Goal: Transaction & Acquisition: Purchase product/service

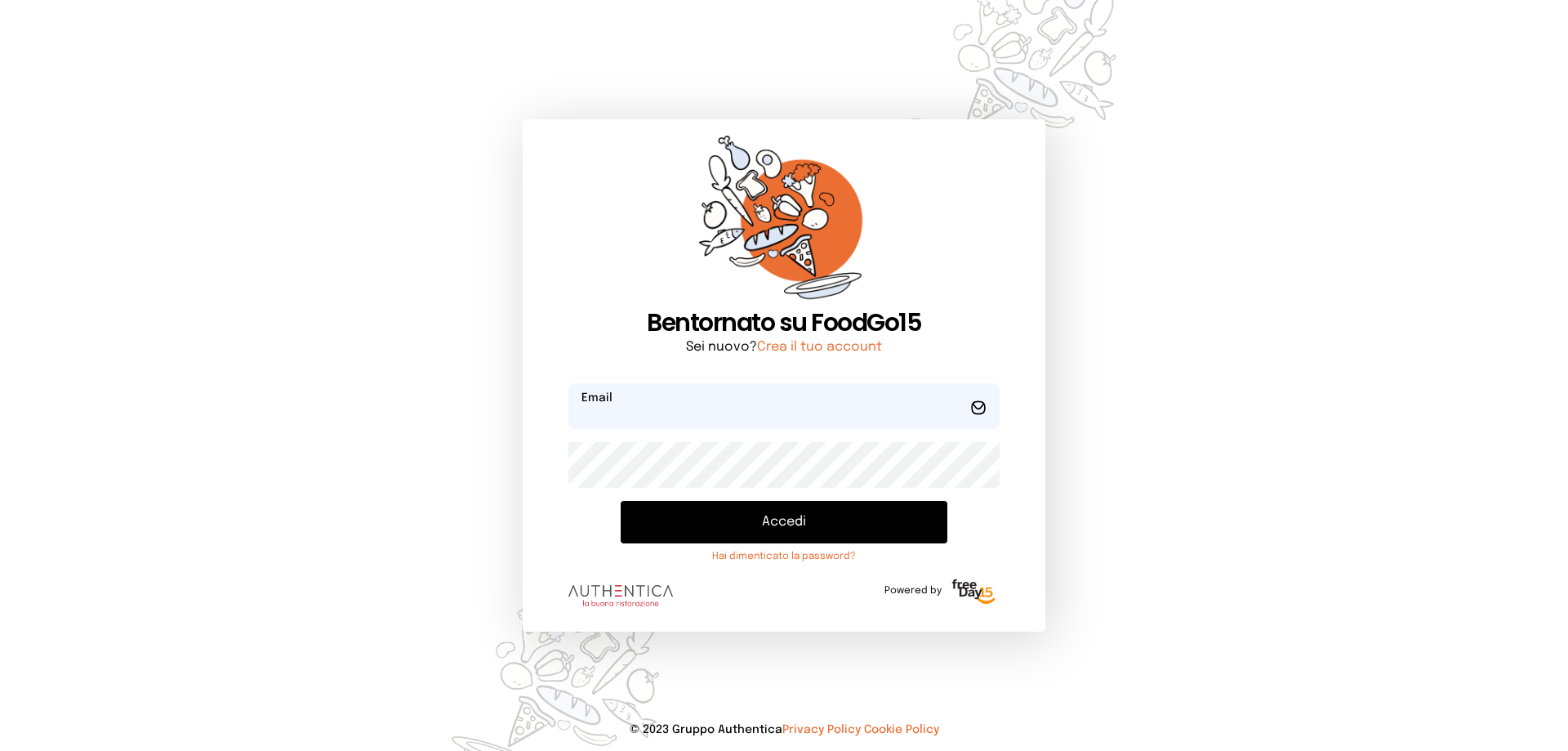
type input "**********"
click at [755, 525] on button "Accedi" at bounding box center [784, 522] width 326 height 43
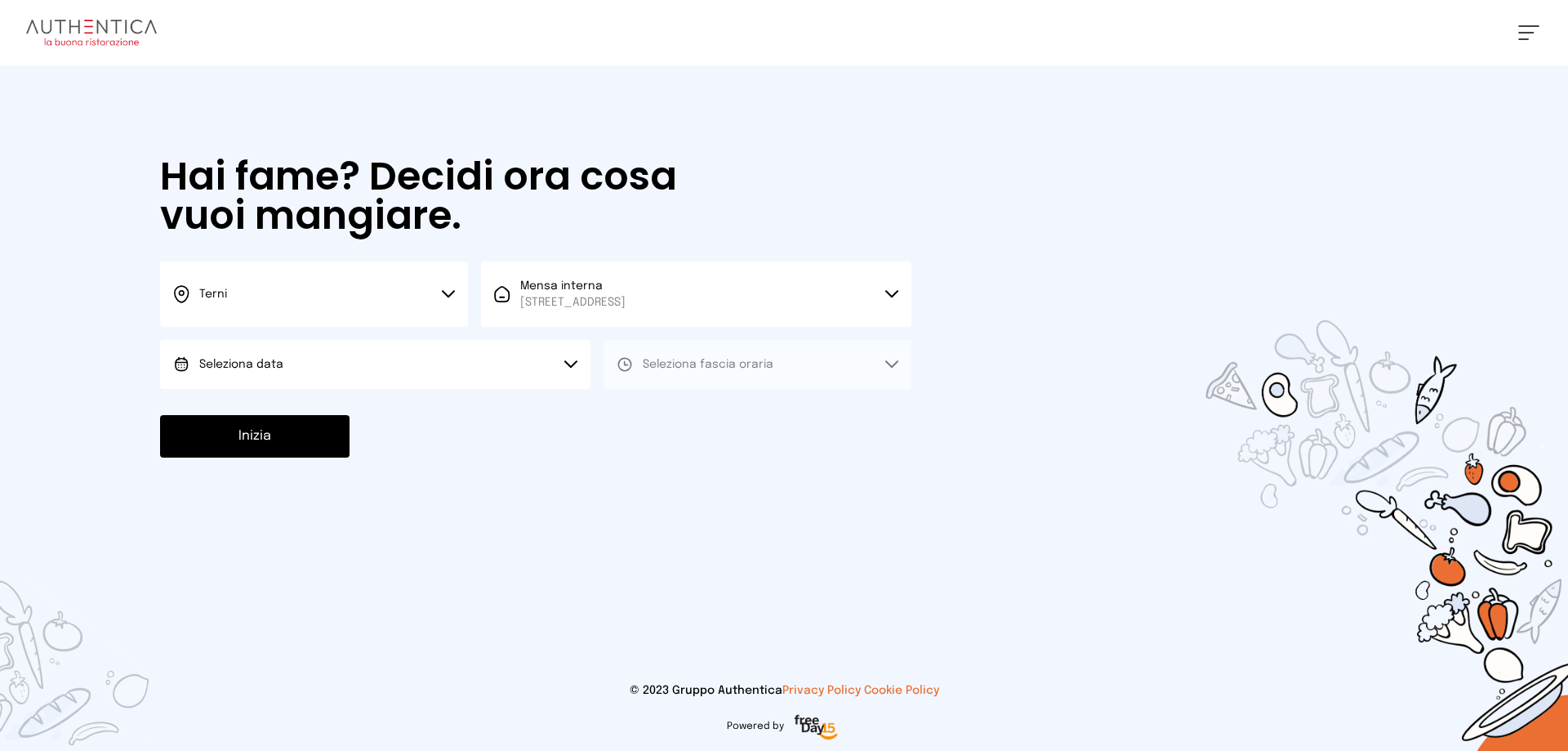
click at [446, 366] on button "Seleziona data" at bounding box center [375, 365] width 431 height 49
click at [279, 409] on span "[DATE], [DATE]" at bounding box center [239, 410] width 80 height 16
click at [665, 377] on button "Seleziona fascia oraria" at bounding box center [757, 365] width 308 height 49
click at [665, 410] on span "Pranzo" at bounding box center [662, 410] width 39 height 16
click at [277, 439] on button "Inizia" at bounding box center [255, 436] width 189 height 43
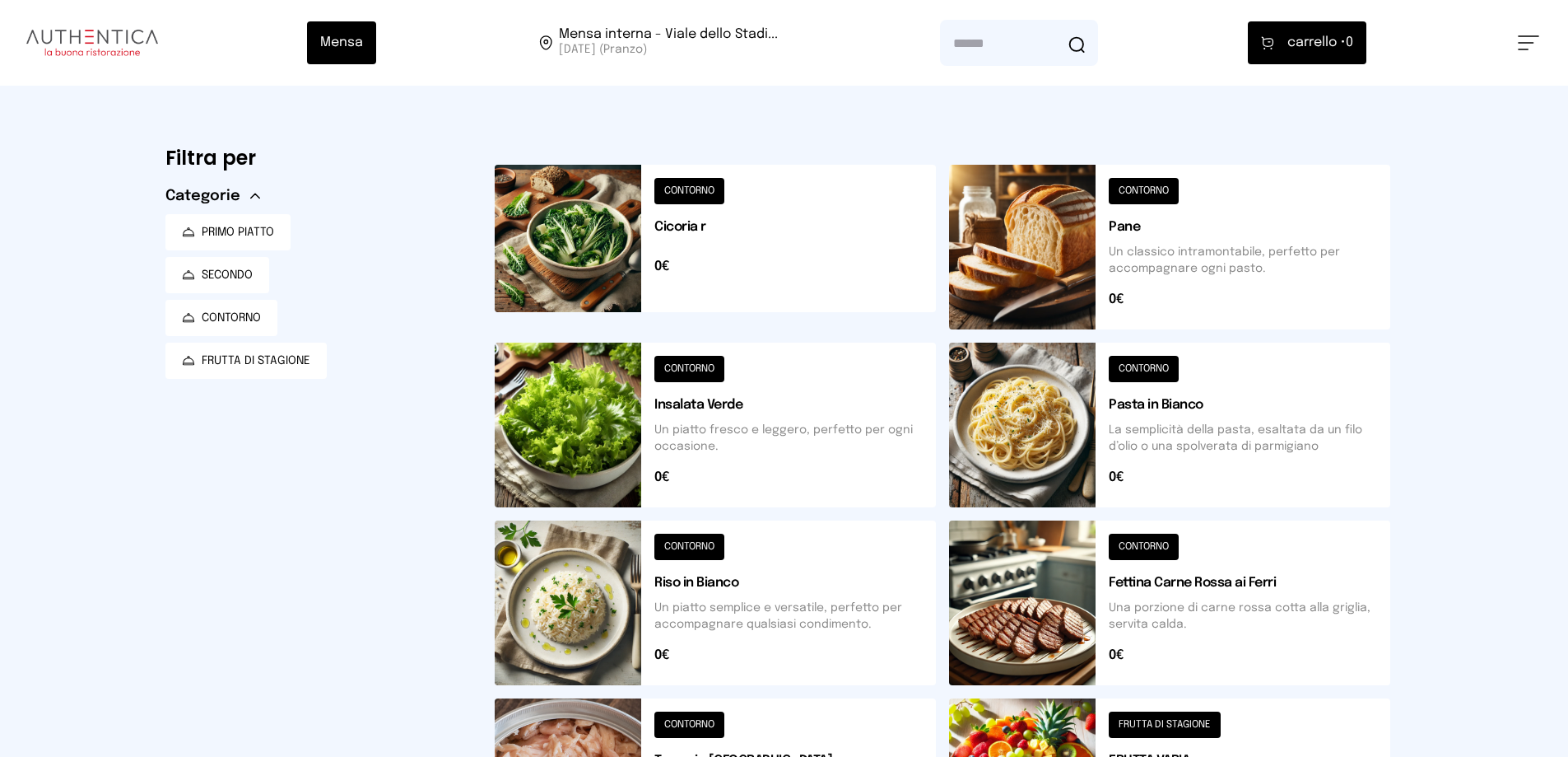
click at [697, 191] on button at bounding box center [715, 247] width 441 height 165
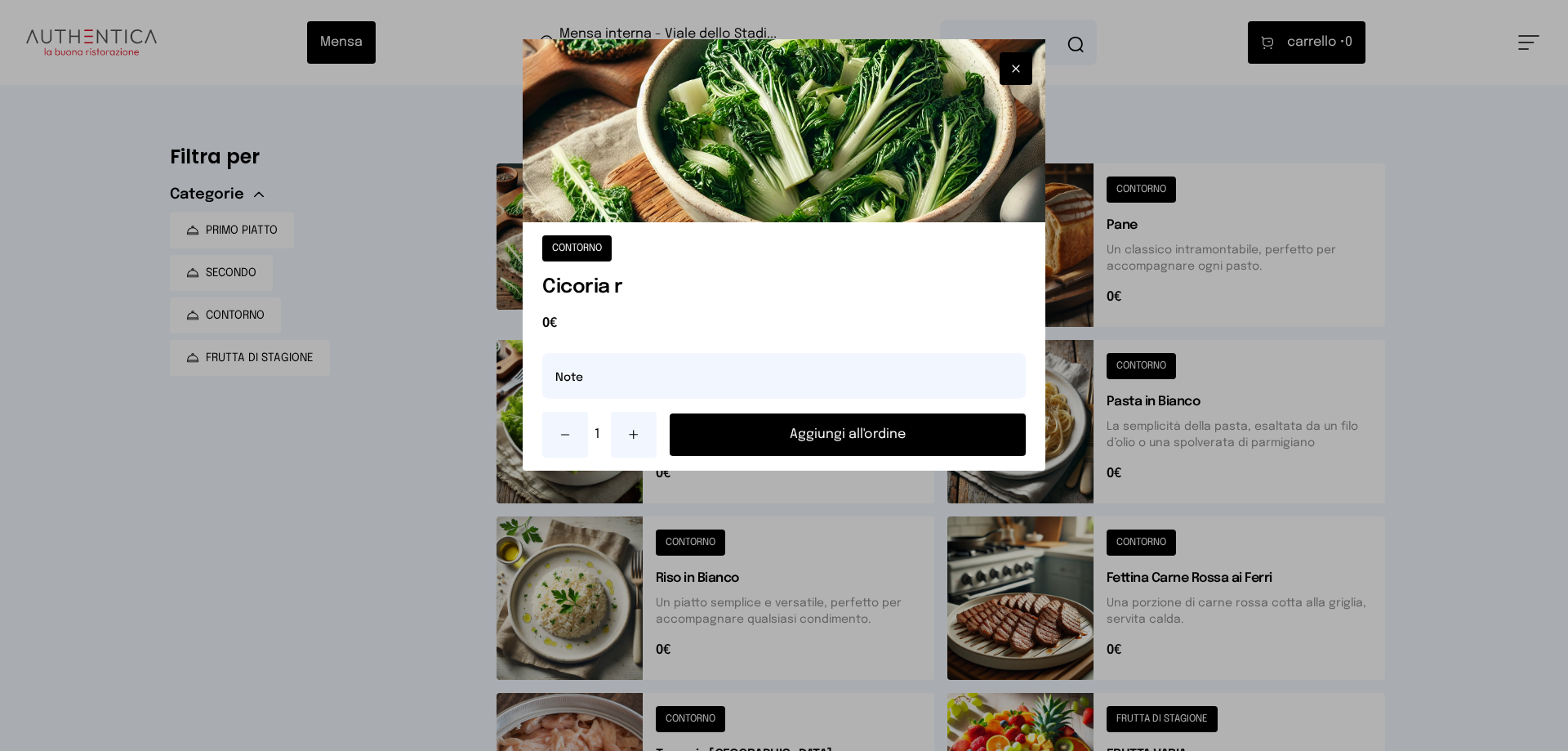
click at [787, 441] on button "Aggiungi all'ordine" at bounding box center [848, 435] width 356 height 43
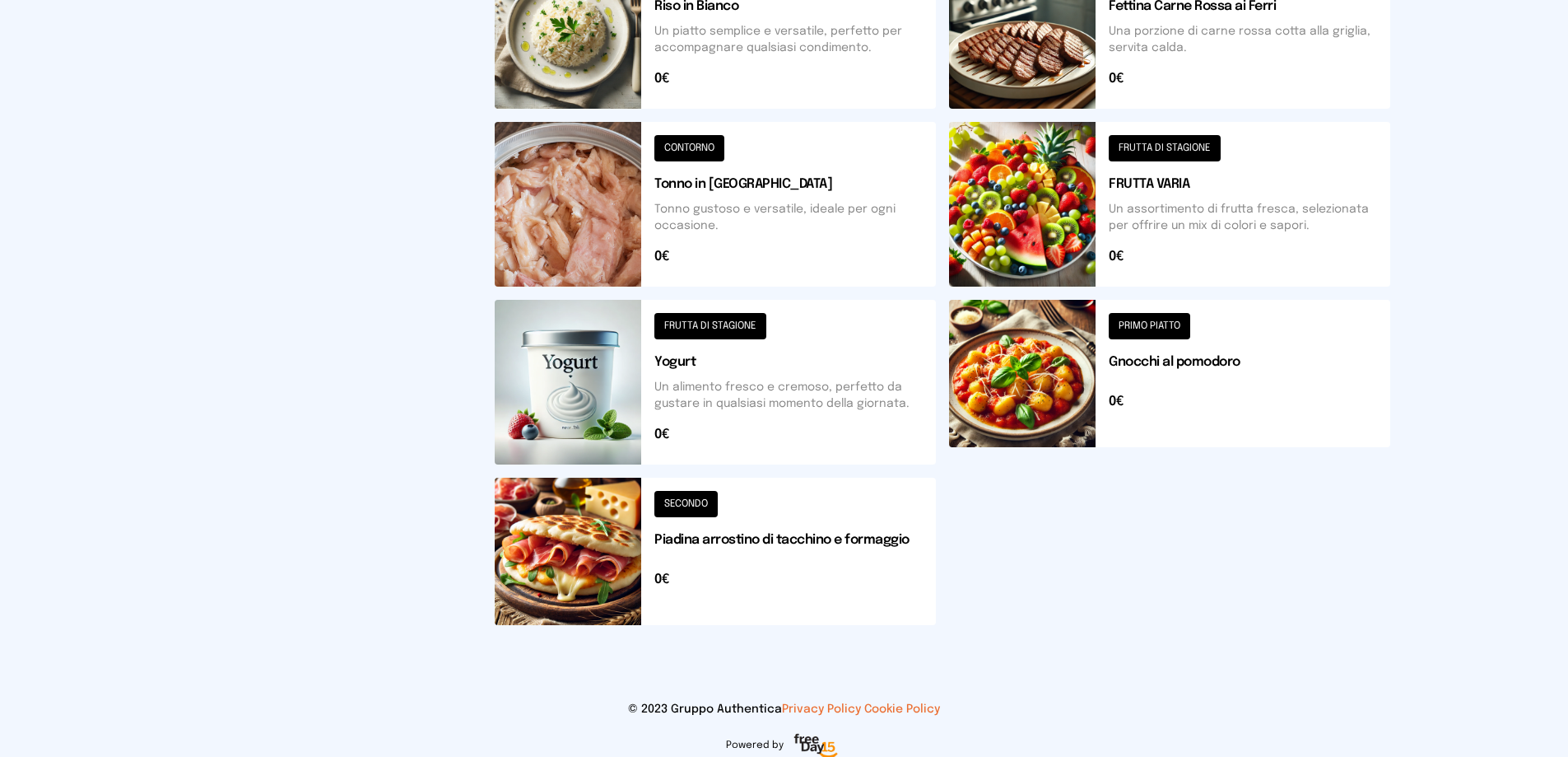
scroll to position [589, 0]
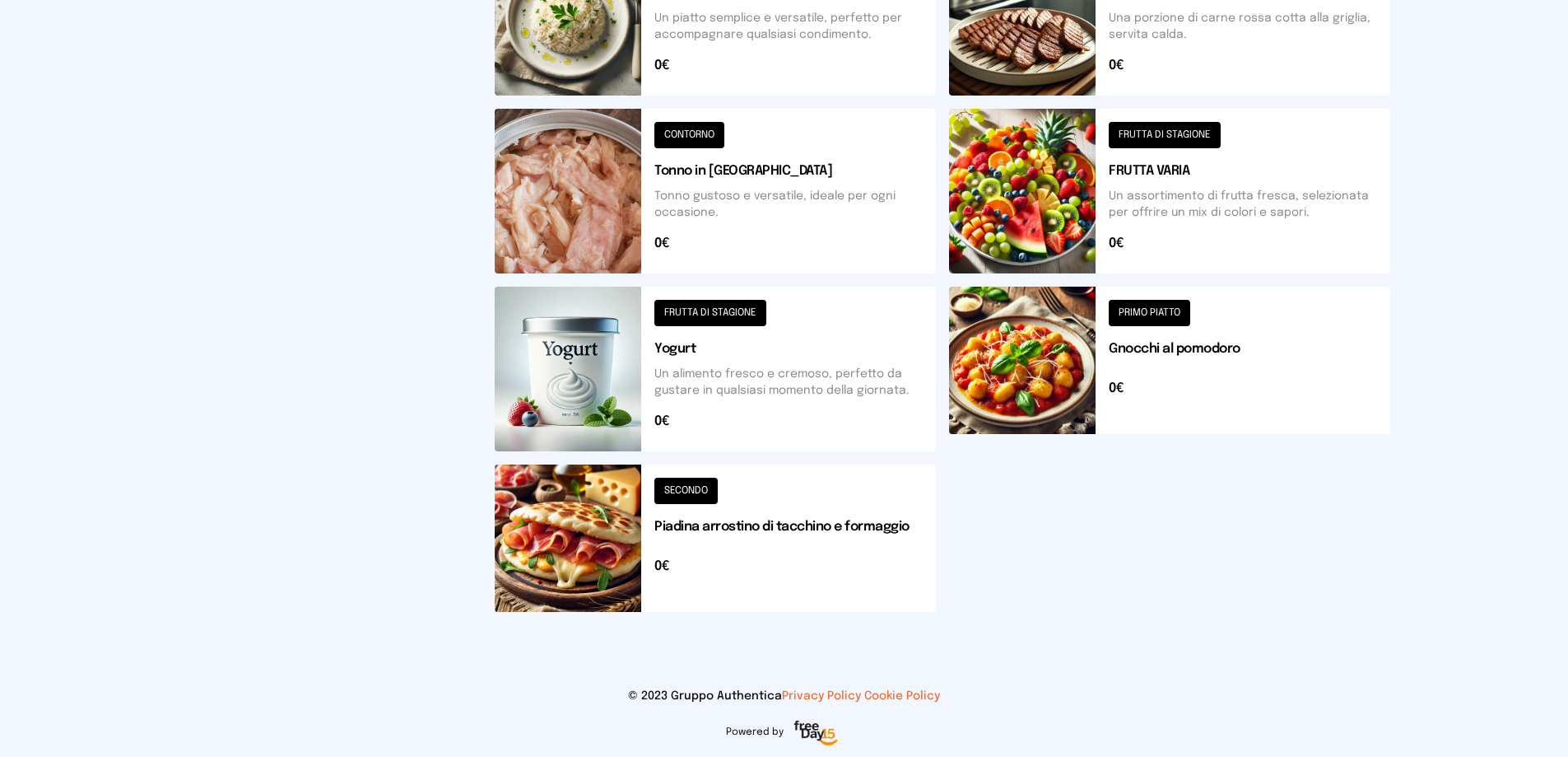
click at [703, 491] on button at bounding box center [715, 538] width 441 height 148
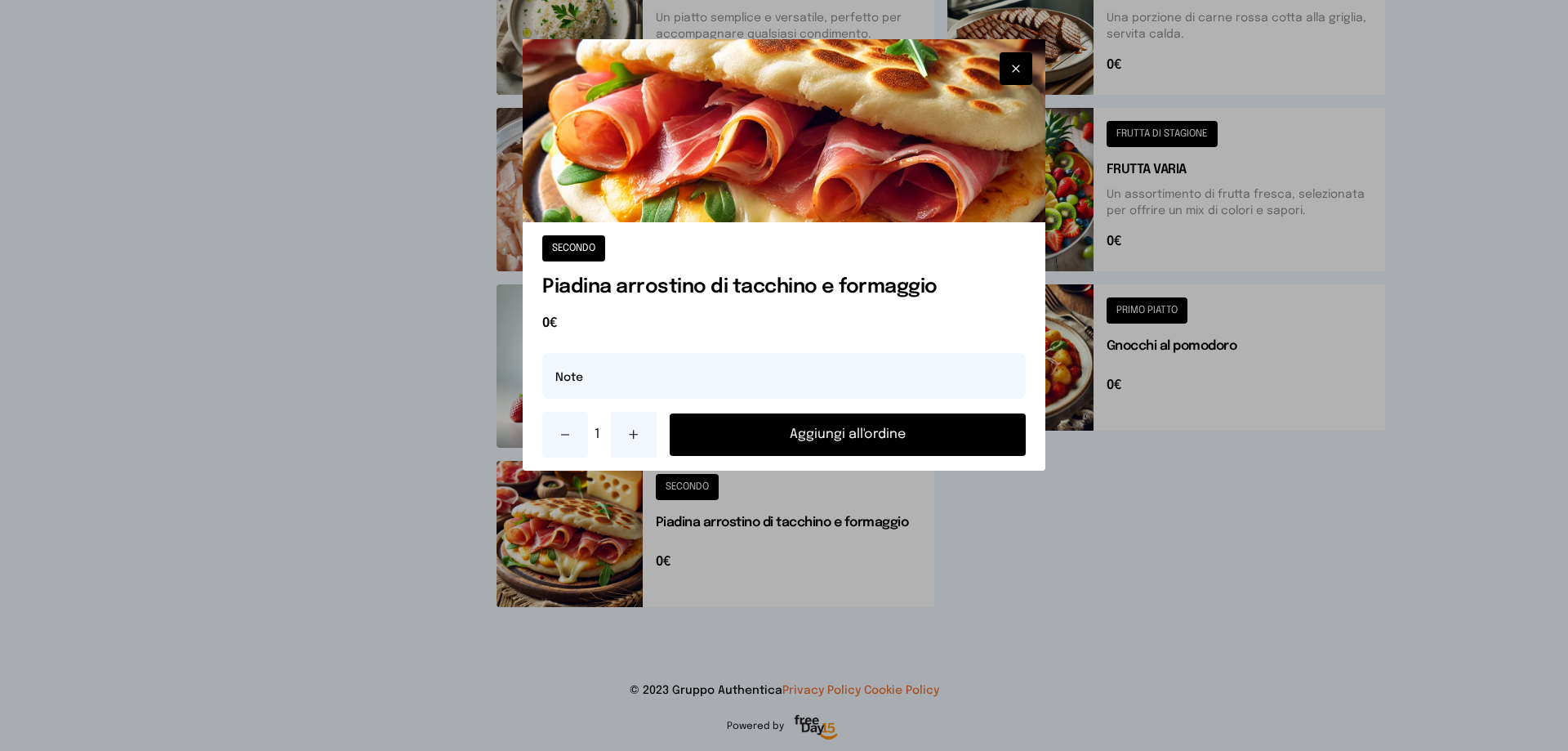
click at [892, 439] on button "Aggiungi all'ordine" at bounding box center [848, 435] width 356 height 43
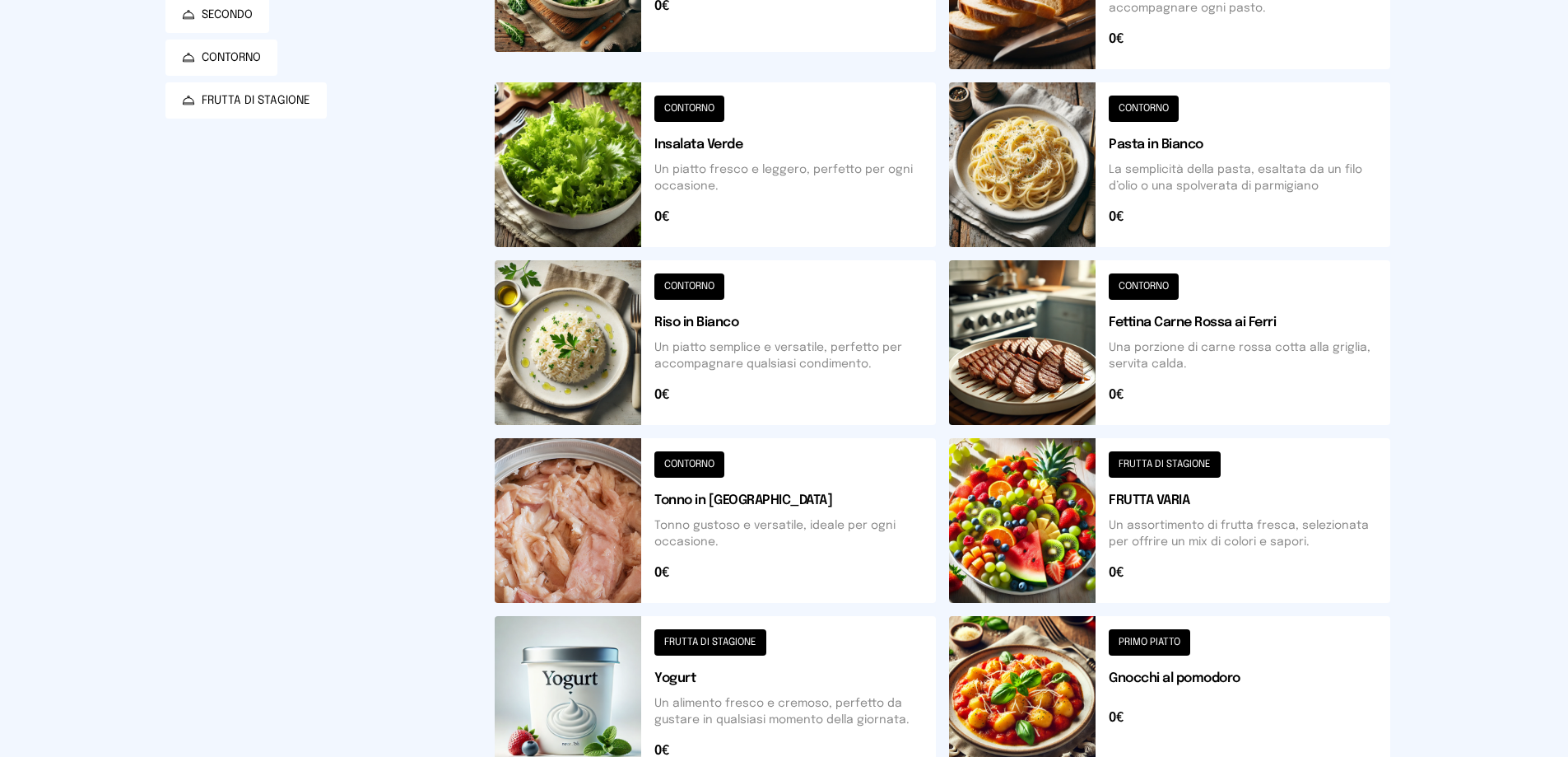
scroll to position [13, 0]
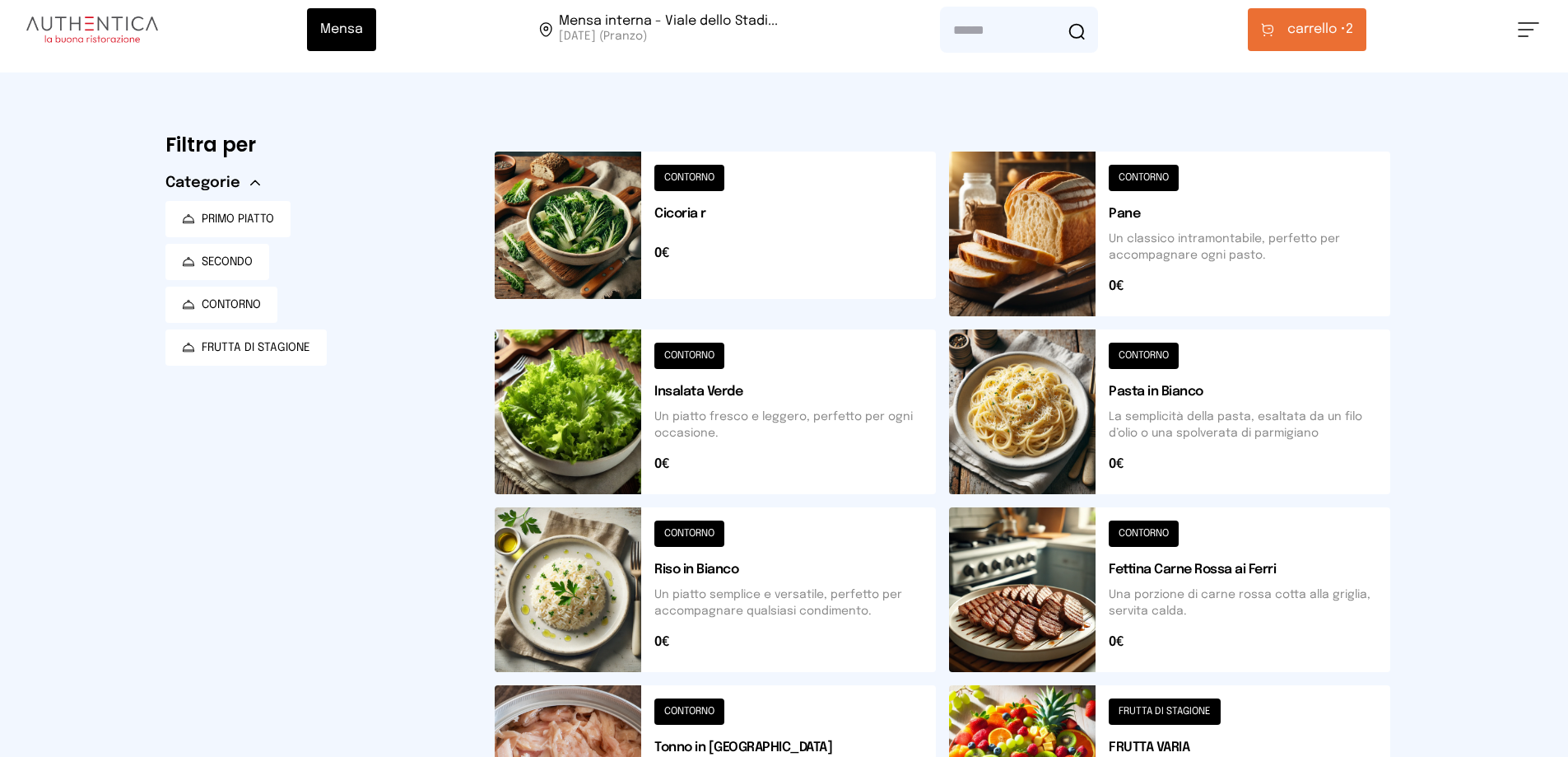
click at [1296, 44] on button "carrello • 2" at bounding box center [1306, 29] width 118 height 43
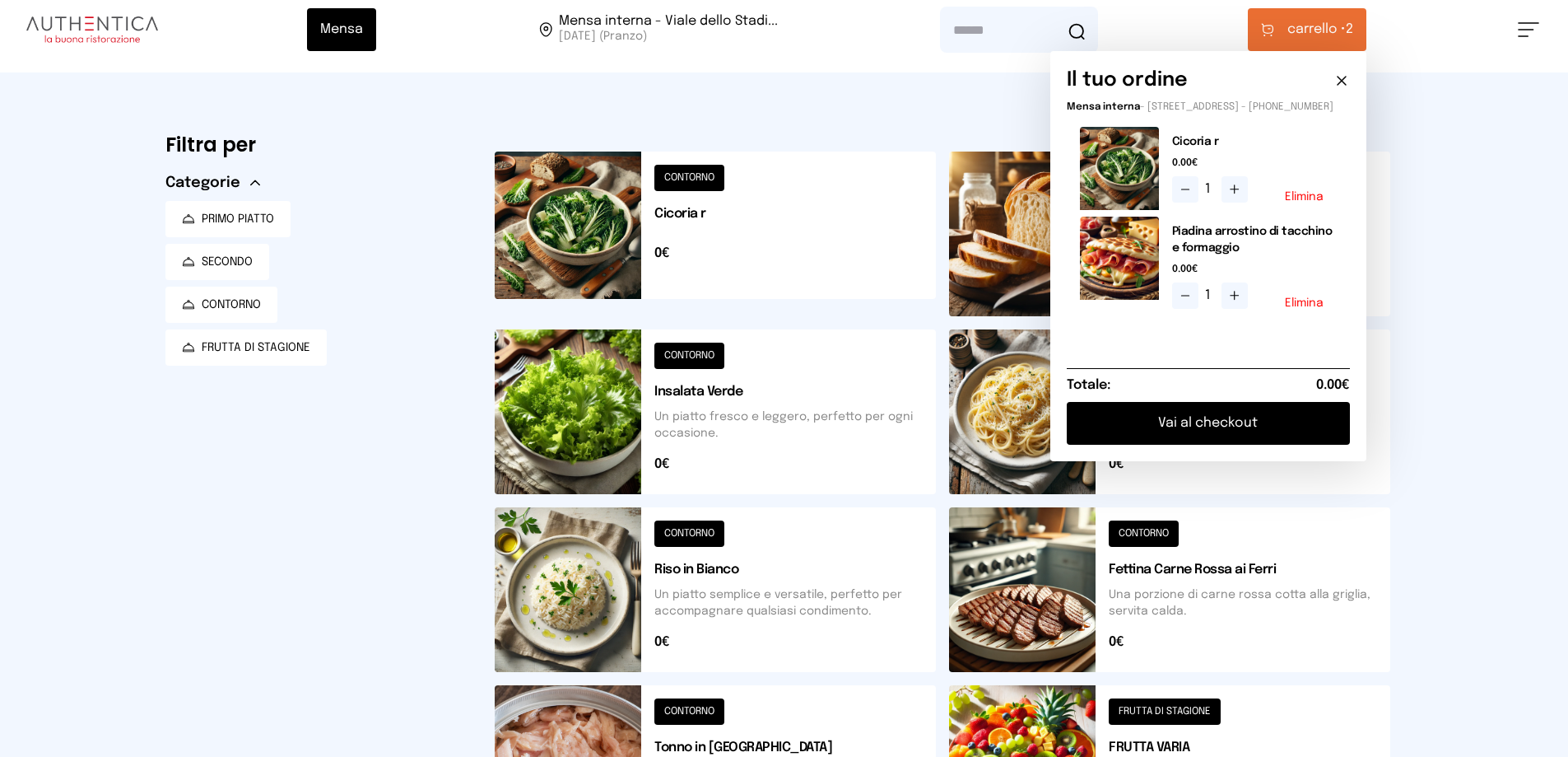
click at [1222, 434] on button "Vai al checkout" at bounding box center [1208, 423] width 283 height 43
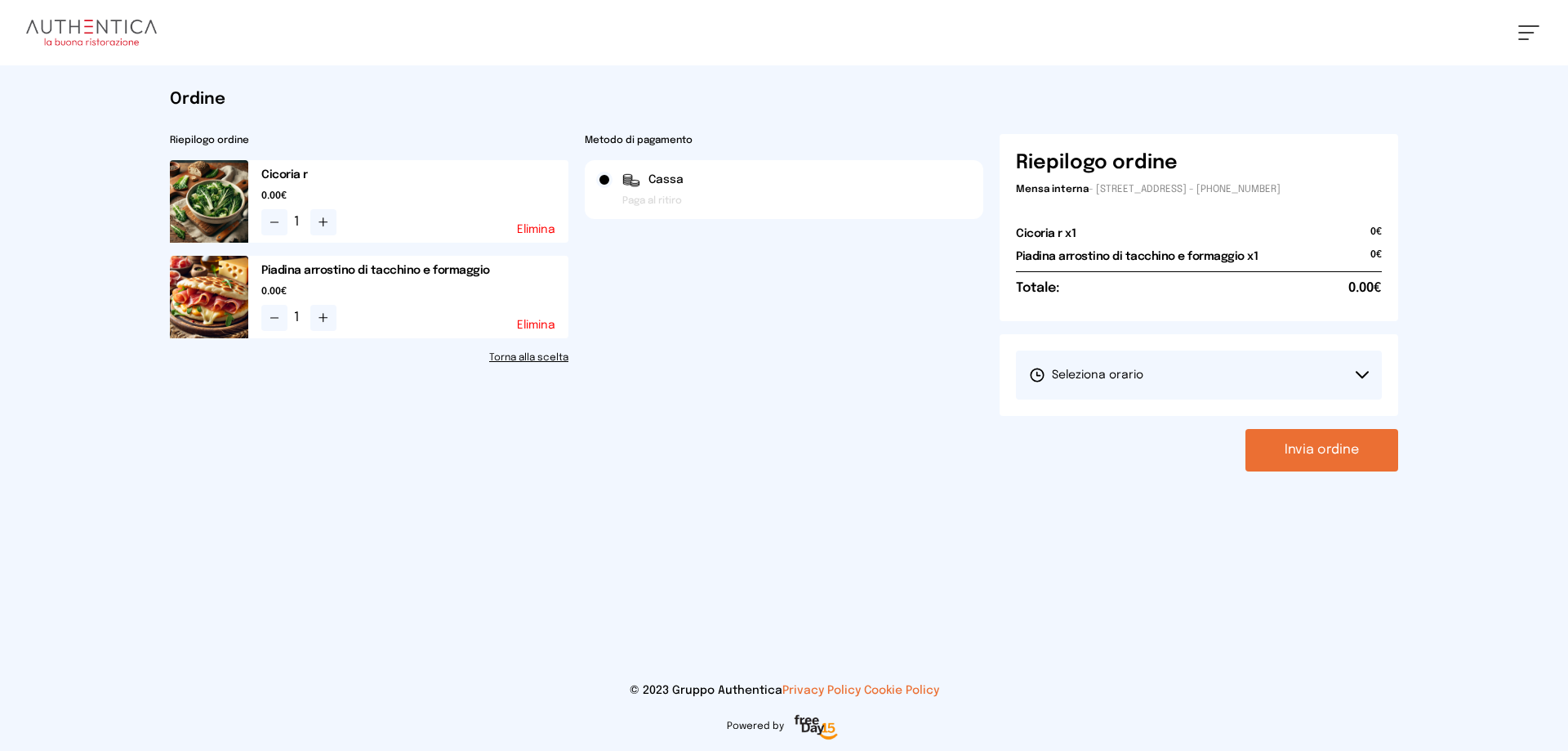
drag, startPoint x: 1211, startPoint y: 383, endPoint x: 1196, endPoint y: 392, distance: 17.5
click at [1210, 383] on button "Seleziona orario" at bounding box center [1199, 376] width 366 height 49
click at [1173, 419] on li "1° Turno (13:00 - 15:00)" at bounding box center [1199, 420] width 366 height 43
click at [1339, 454] on button "Invia ordine" at bounding box center [1322, 450] width 153 height 43
